Goal: Find specific page/section: Find specific page/section

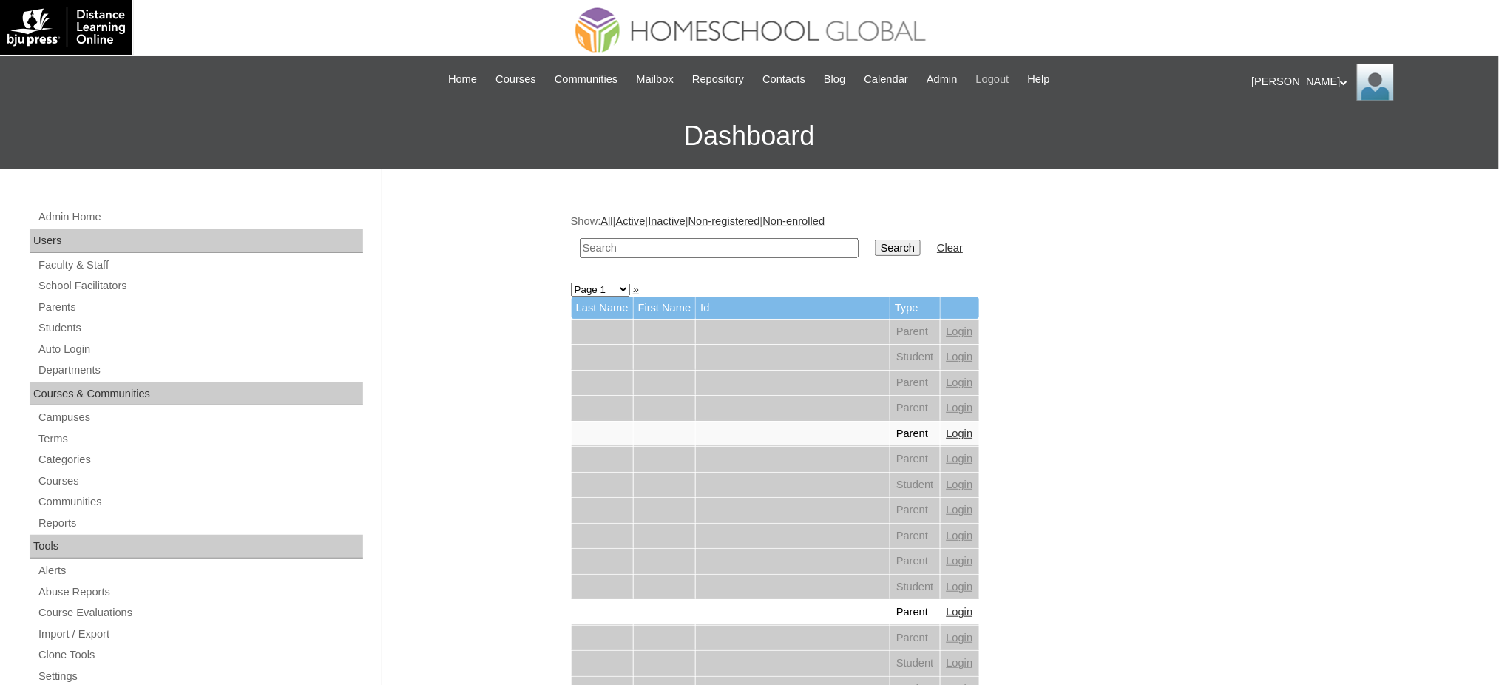
click at [999, 79] on span "Logout" at bounding box center [992, 79] width 33 height 17
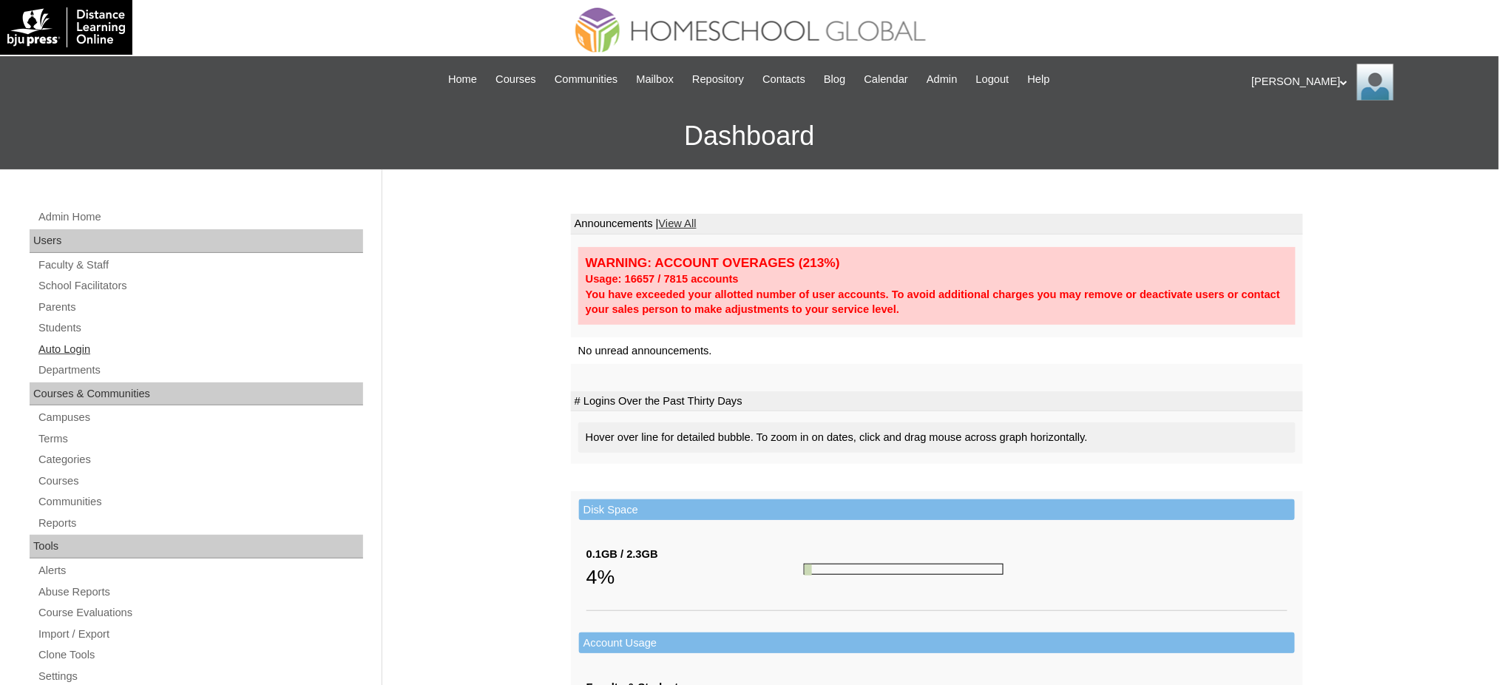
click at [61, 356] on link "Auto Login" at bounding box center [200, 349] width 326 height 18
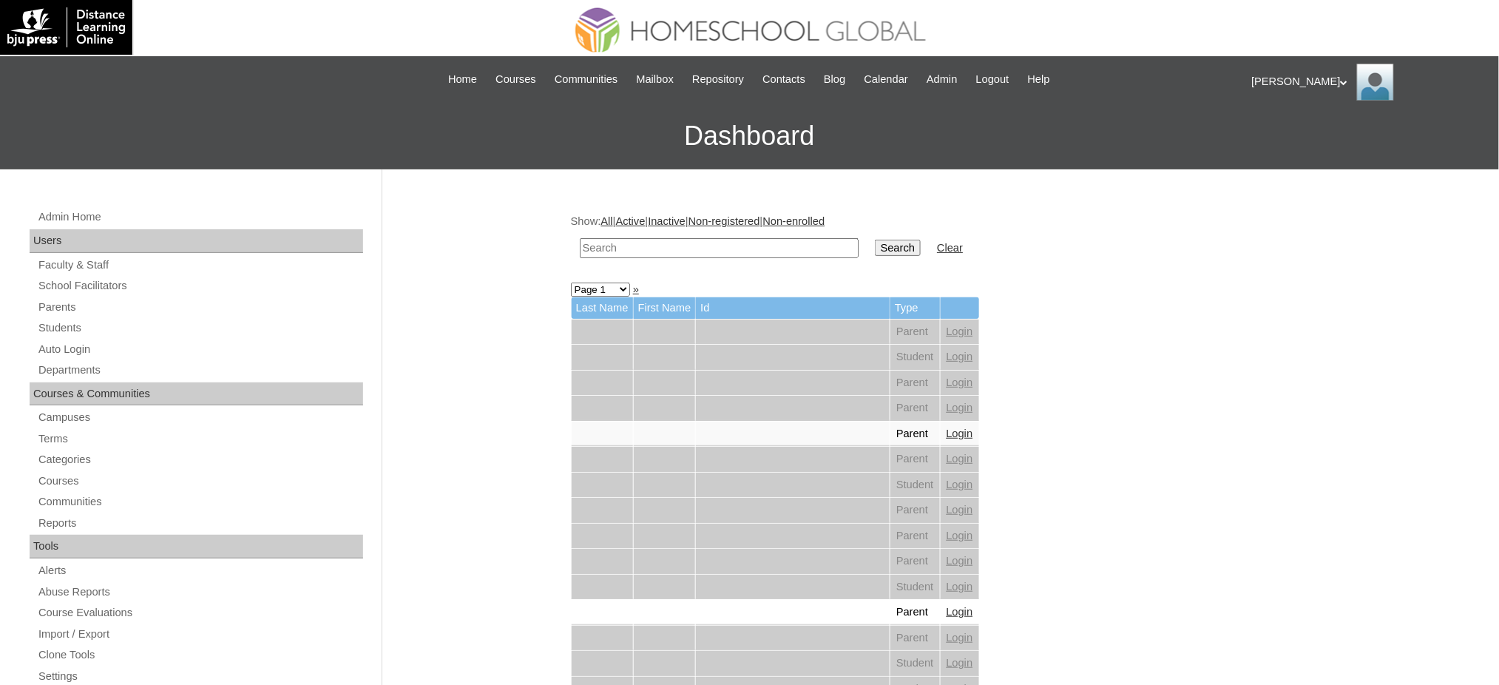
click at [695, 241] on input "text" at bounding box center [719, 248] width 279 height 20
paste input "[EMAIL_ADDRESS][DOMAIN_NAME]"
type input "[EMAIL_ADDRESS][DOMAIN_NAME]"
click at [875, 240] on input "Search" at bounding box center [898, 248] width 46 height 16
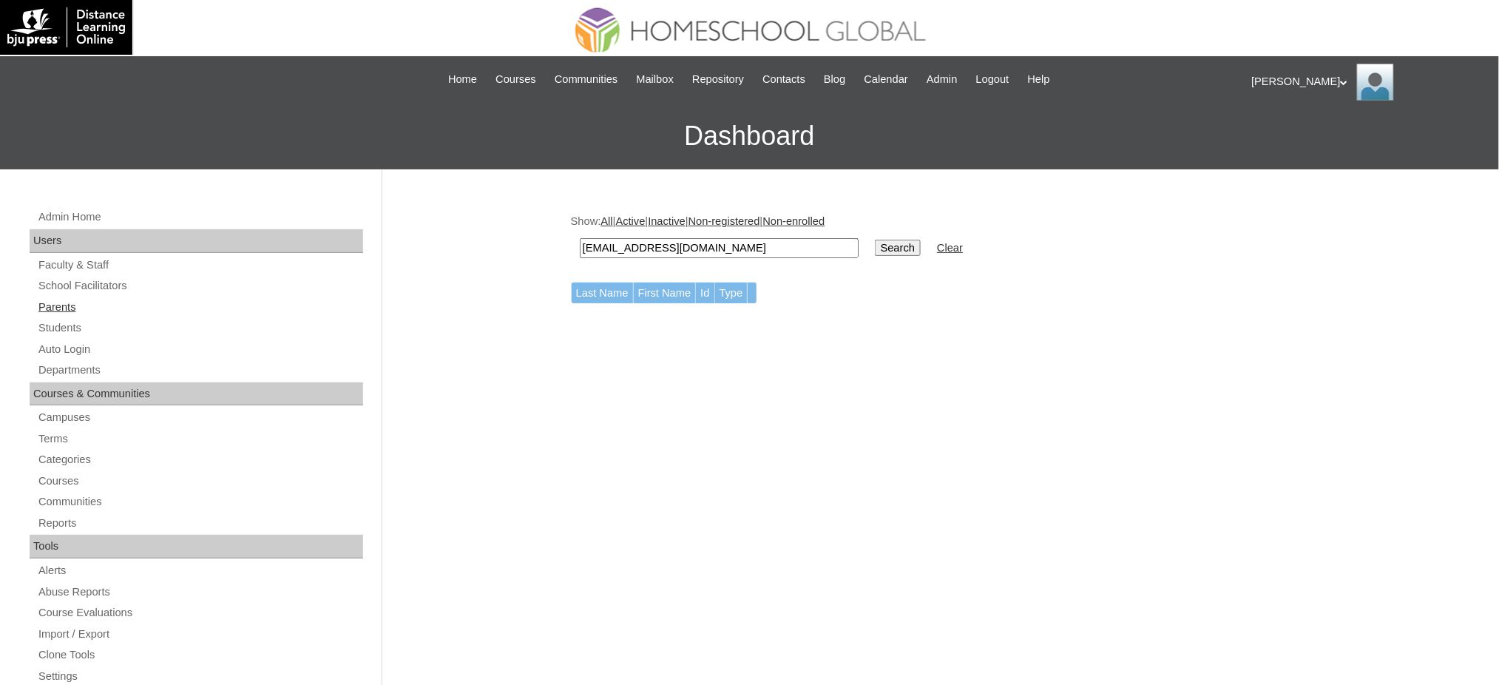
click at [53, 312] on link "Parents" at bounding box center [200, 307] width 326 height 18
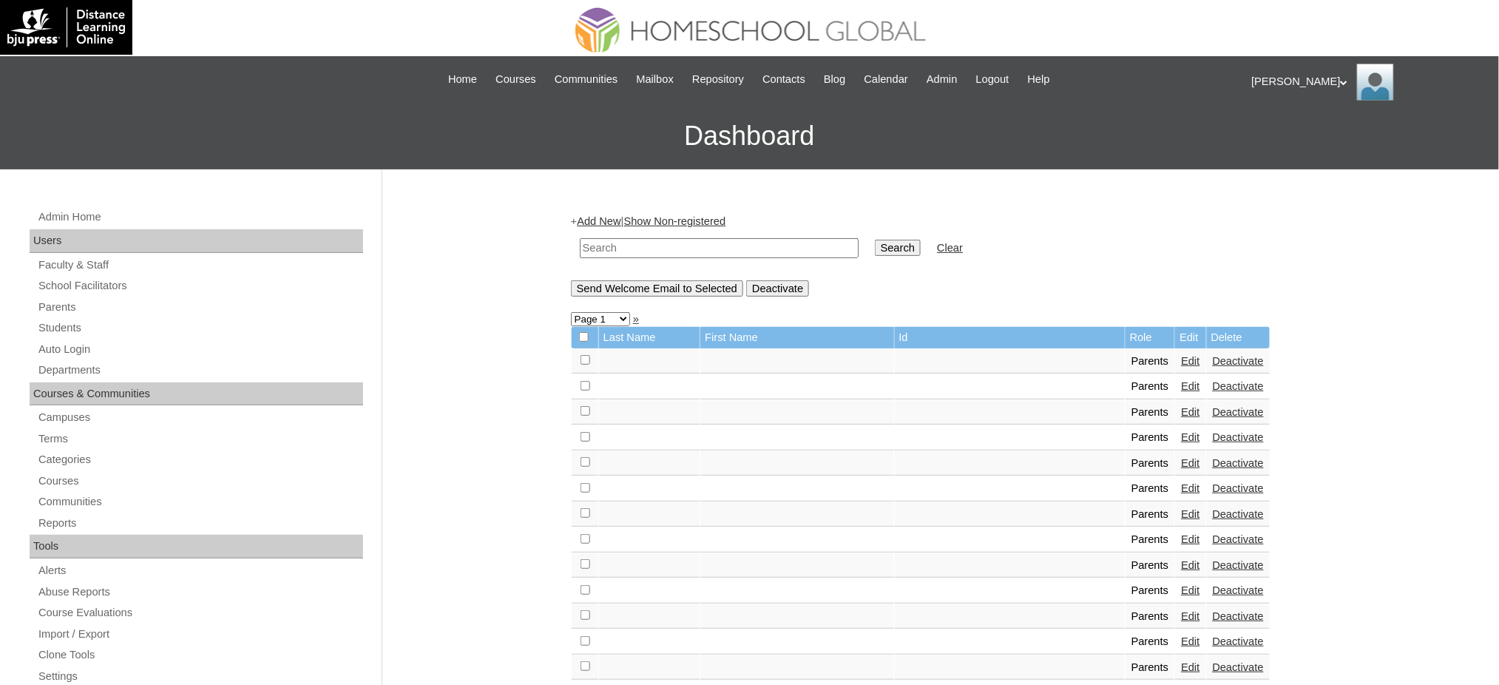
drag, startPoint x: 0, startPoint y: 0, endPoint x: 675, endPoint y: 252, distance: 720.7
click at [675, 252] on input "text" at bounding box center [719, 248] width 279 height 20
paste input "MHP012542-TECHPH2020"
type input "MHP012542-TECHPH2020"
click at [875, 247] on input "Search" at bounding box center [898, 248] width 46 height 16
